Goal: Transaction & Acquisition: Obtain resource

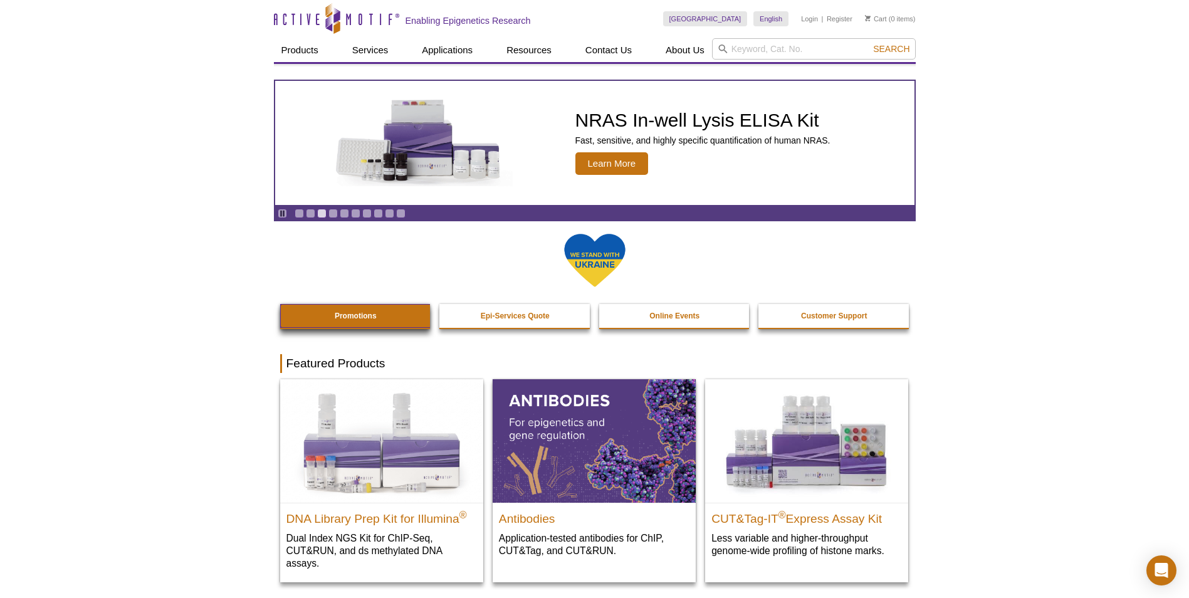
drag, startPoint x: 330, startPoint y: 313, endPoint x: 326, endPoint y: 307, distance: 7.3
click at [330, 313] on link "Promotions" at bounding box center [356, 316] width 152 height 24
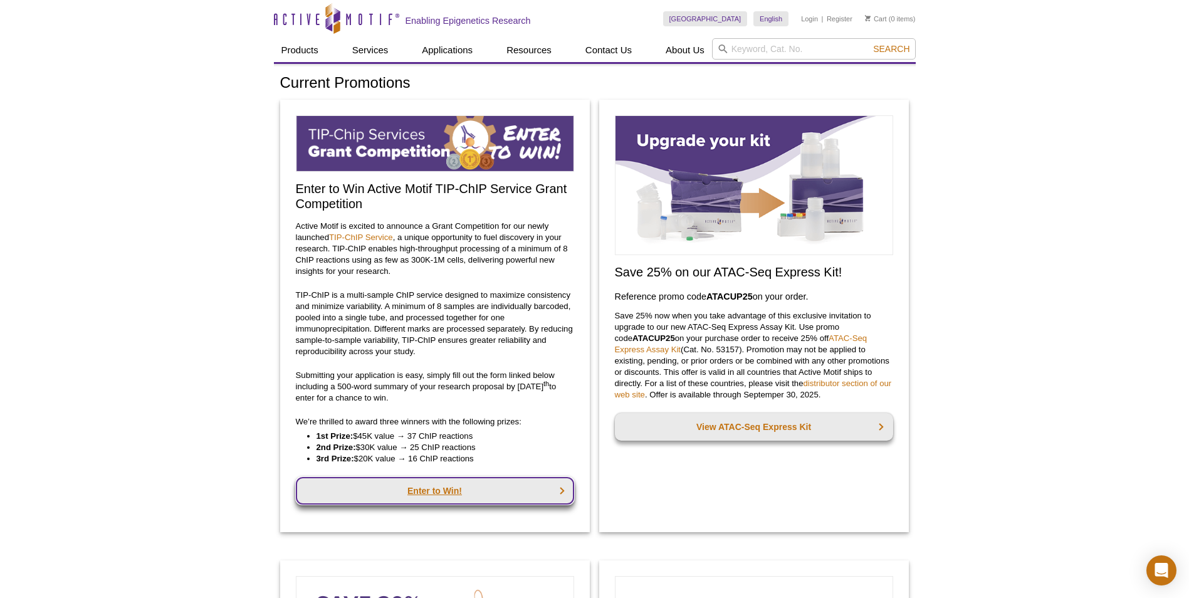
click at [429, 489] on link "Enter to Win!" at bounding box center [435, 491] width 278 height 28
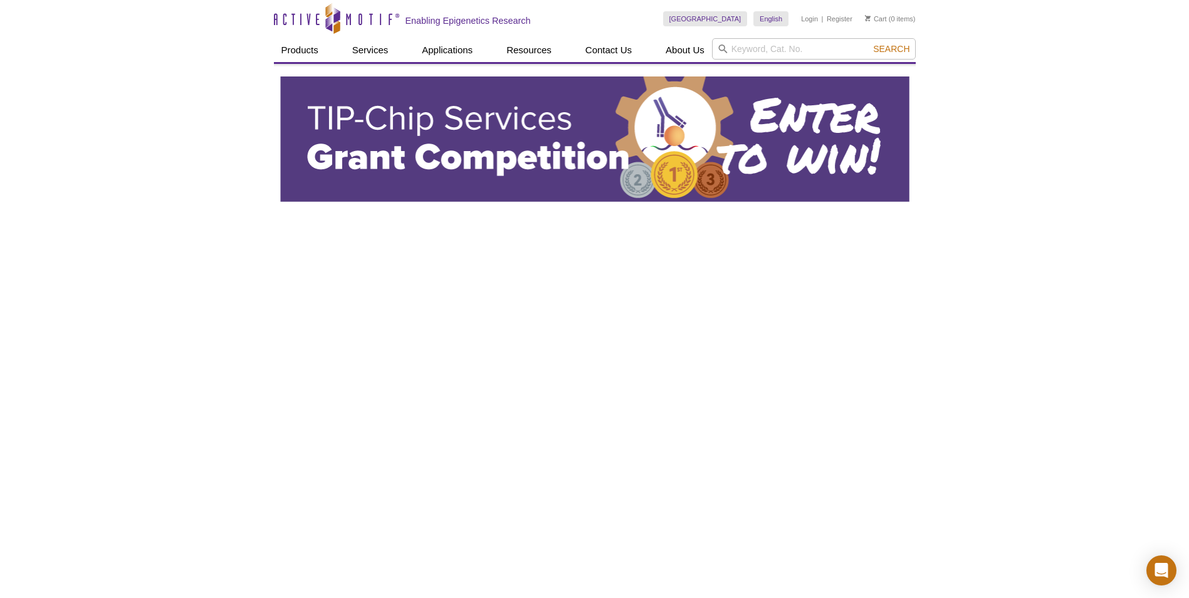
click at [337, 144] on img at bounding box center [594, 138] width 629 height 125
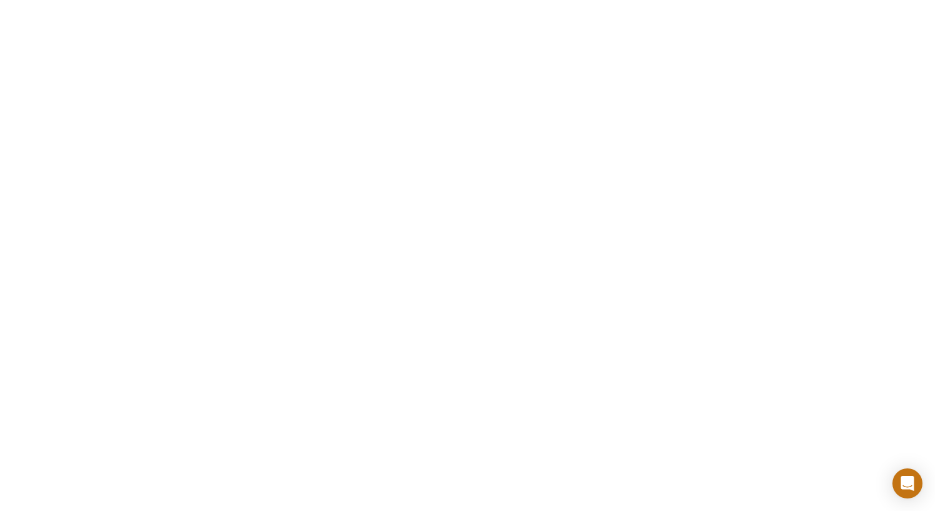
scroll to position [251, 0]
